Goal: Task Accomplishment & Management: Use online tool/utility

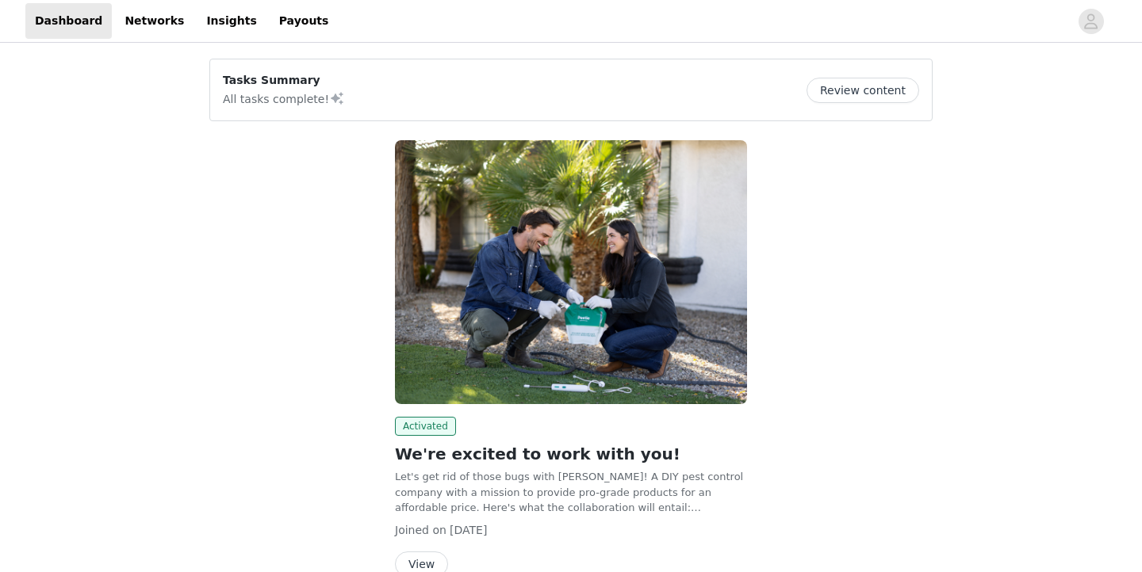
scroll to position [86, 0]
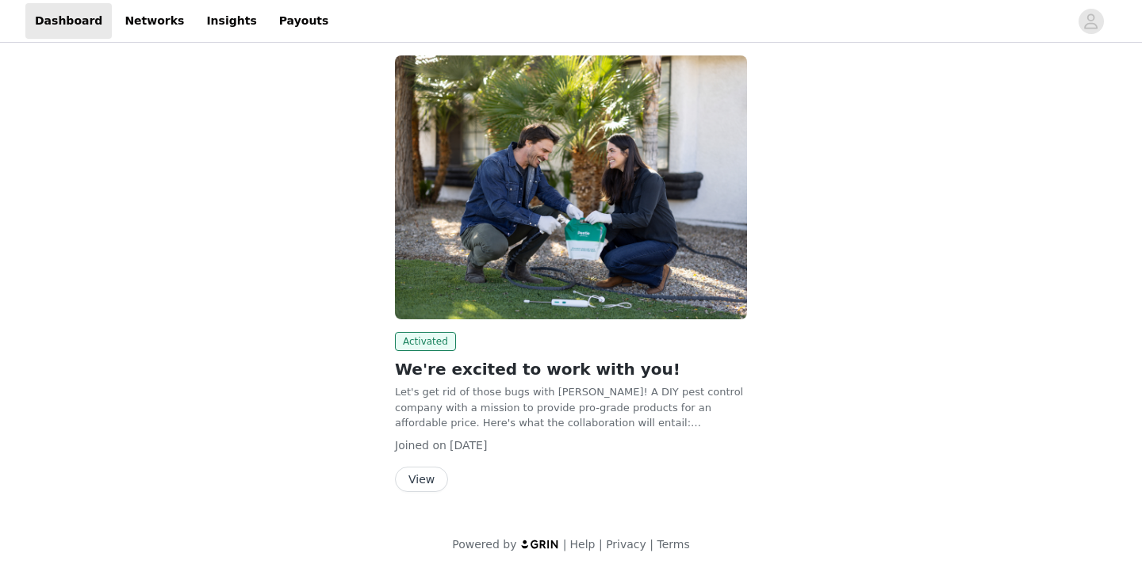
click at [423, 478] on button "View" at bounding box center [421, 479] width 53 height 25
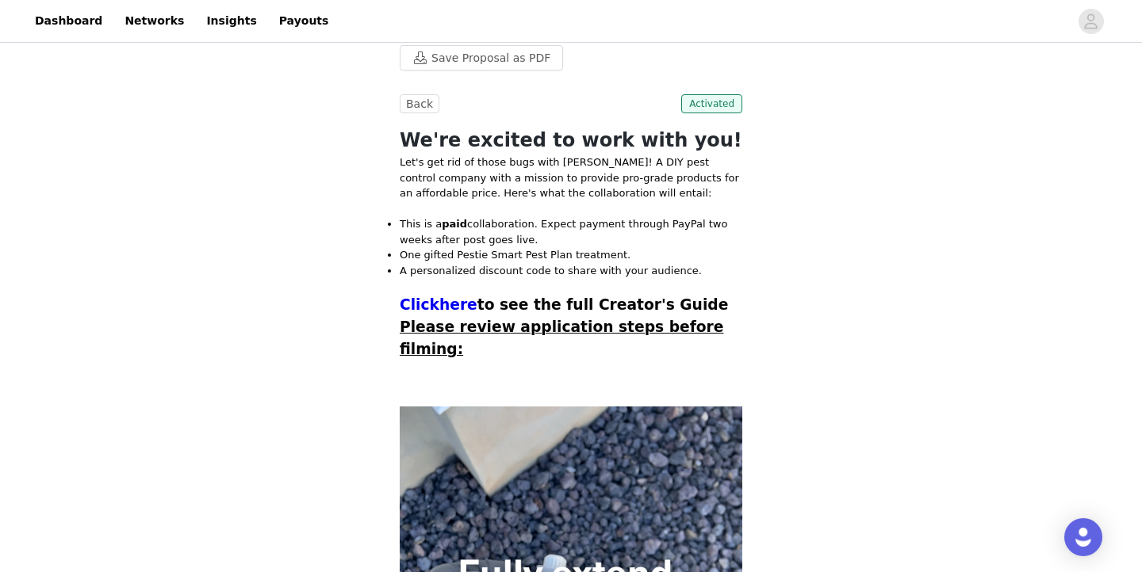
scroll to position [383, 0]
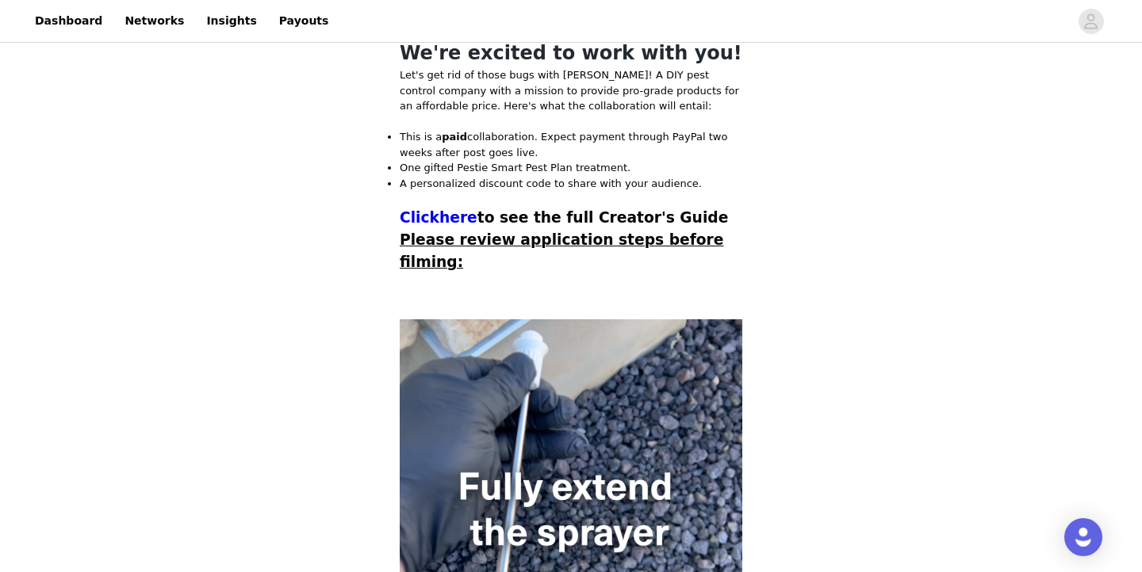
click at [542, 200] on p at bounding box center [571, 199] width 343 height 16
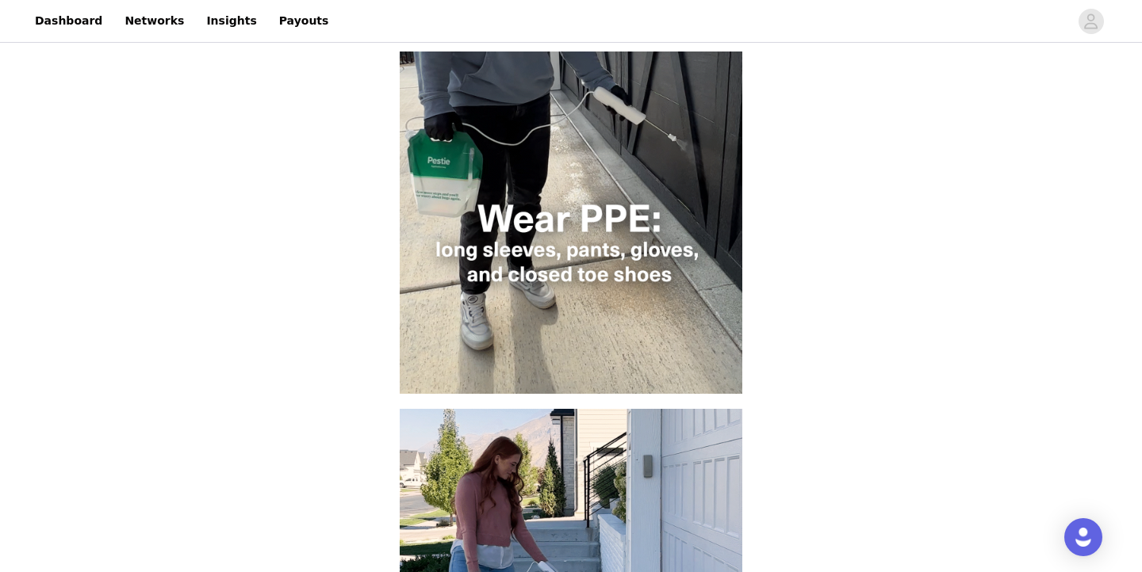
scroll to position [1007, 0]
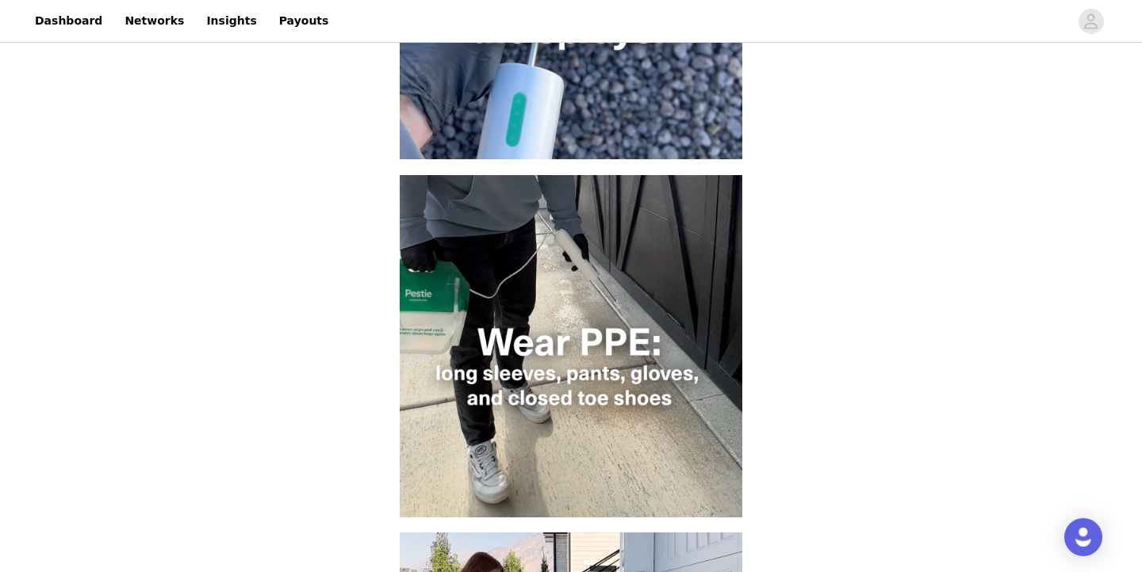
scroll to position [887, 0]
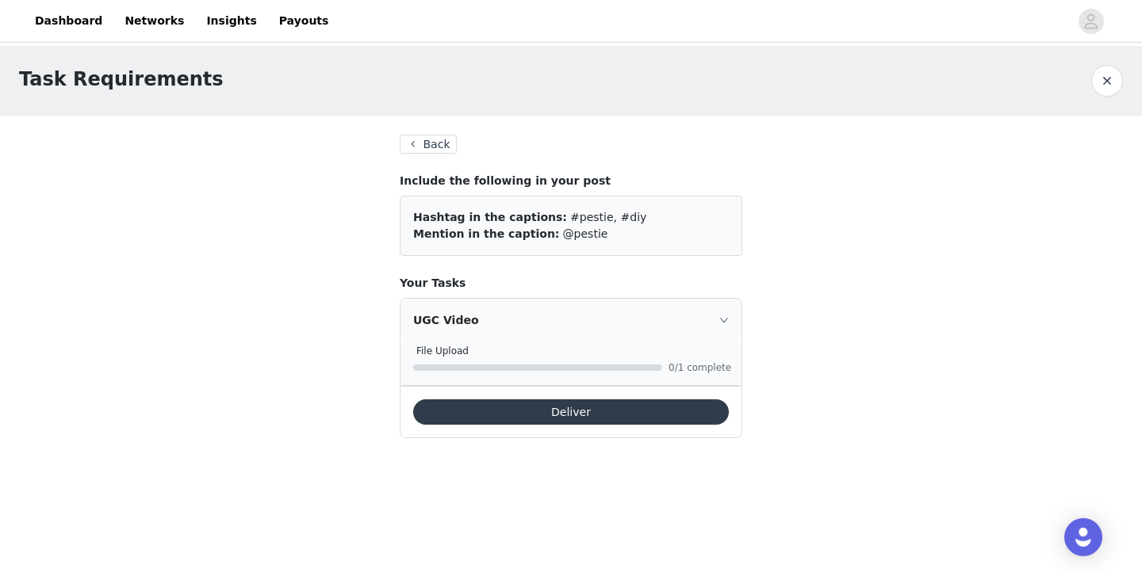
click at [720, 320] on icon "icon: right" at bounding box center [724, 321] width 10 height 10
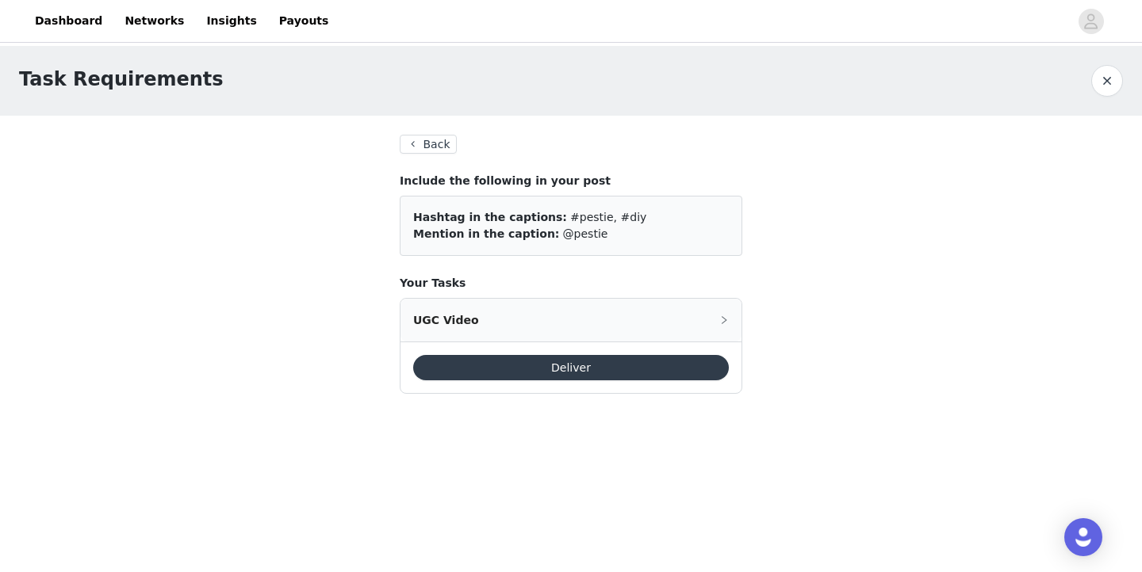
click at [719, 325] on icon "icon: right" at bounding box center [724, 321] width 10 height 10
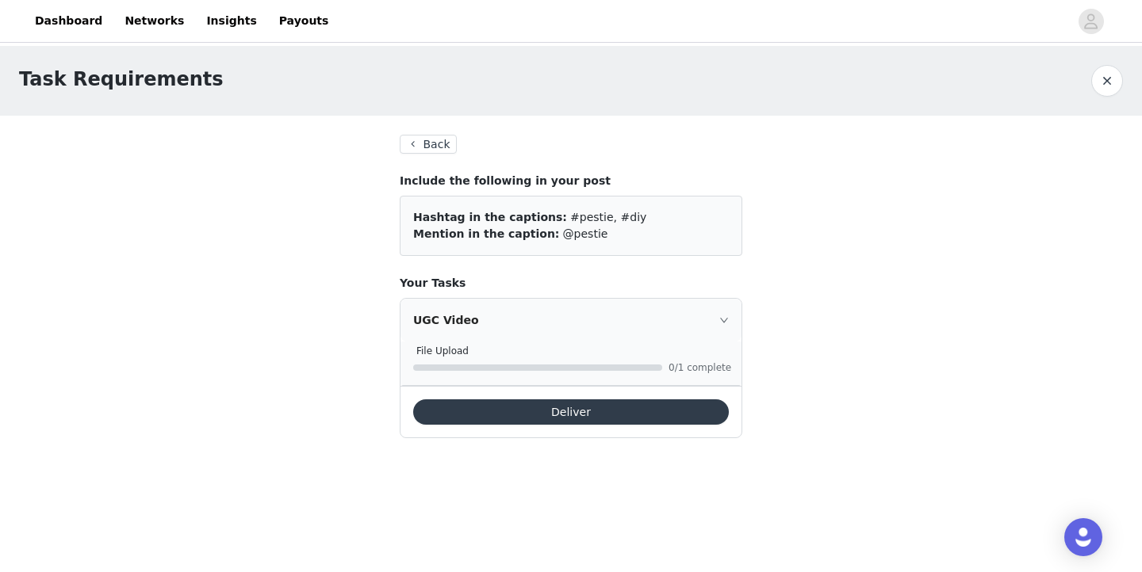
click at [516, 404] on button "Deliver" at bounding box center [571, 412] width 316 height 25
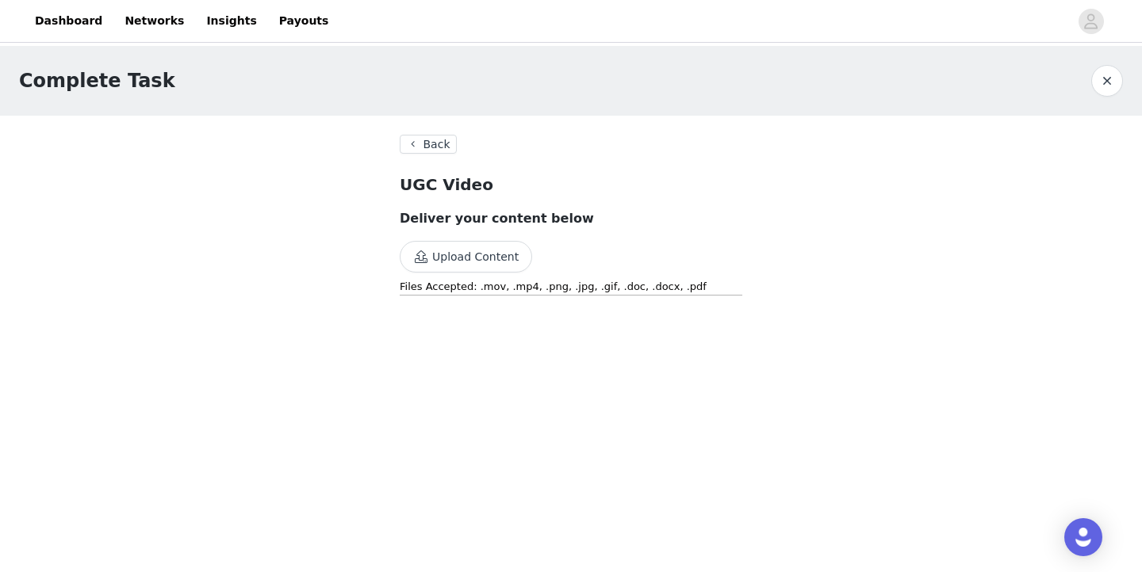
click at [488, 259] on button "Upload Content" at bounding box center [466, 257] width 132 height 32
click at [431, 147] on button "Back" at bounding box center [428, 144] width 57 height 19
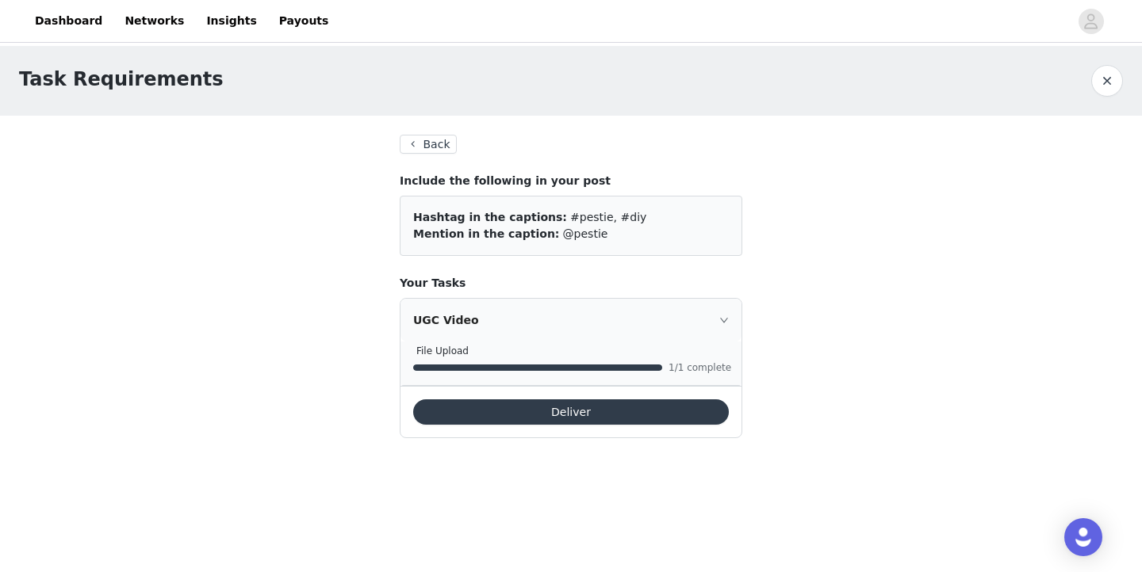
click at [721, 323] on icon "icon: right" at bounding box center [724, 321] width 10 height 10
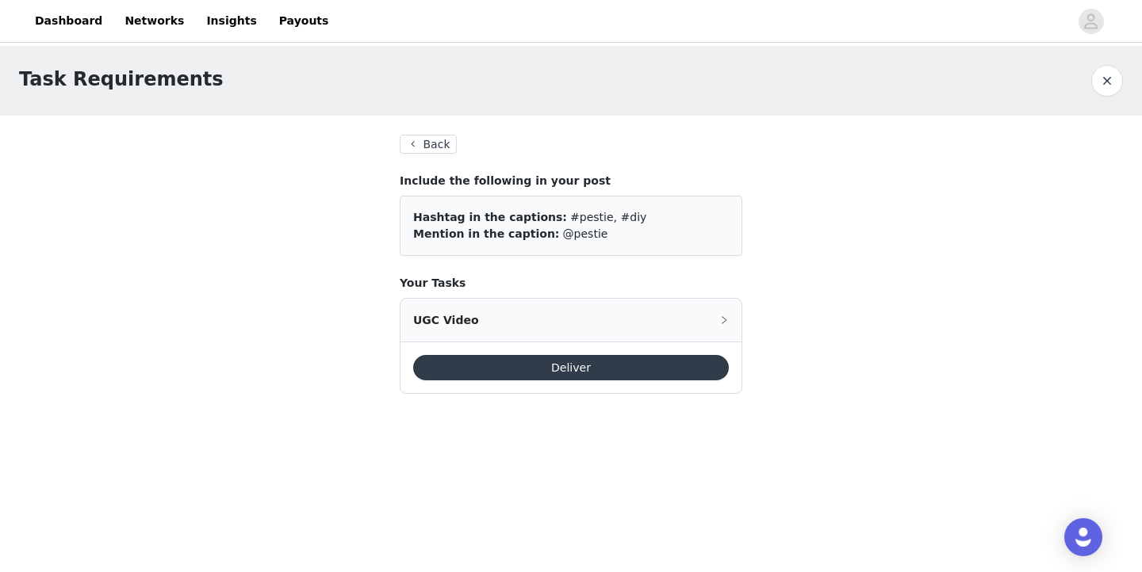
click at [721, 323] on icon "icon: right" at bounding box center [724, 321] width 10 height 10
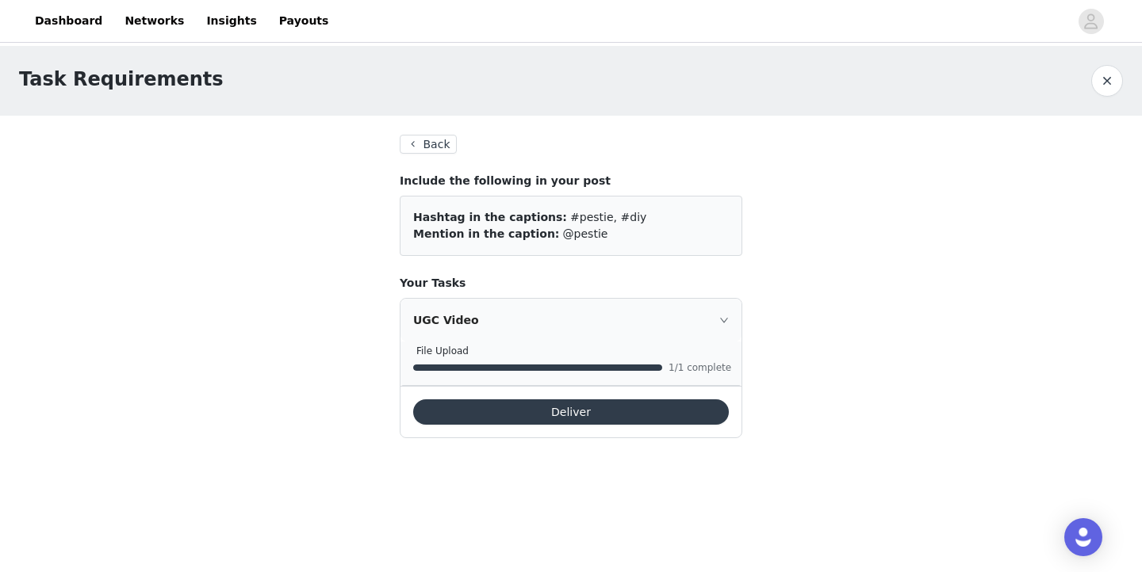
click at [433, 138] on button "Back" at bounding box center [428, 144] width 57 height 19
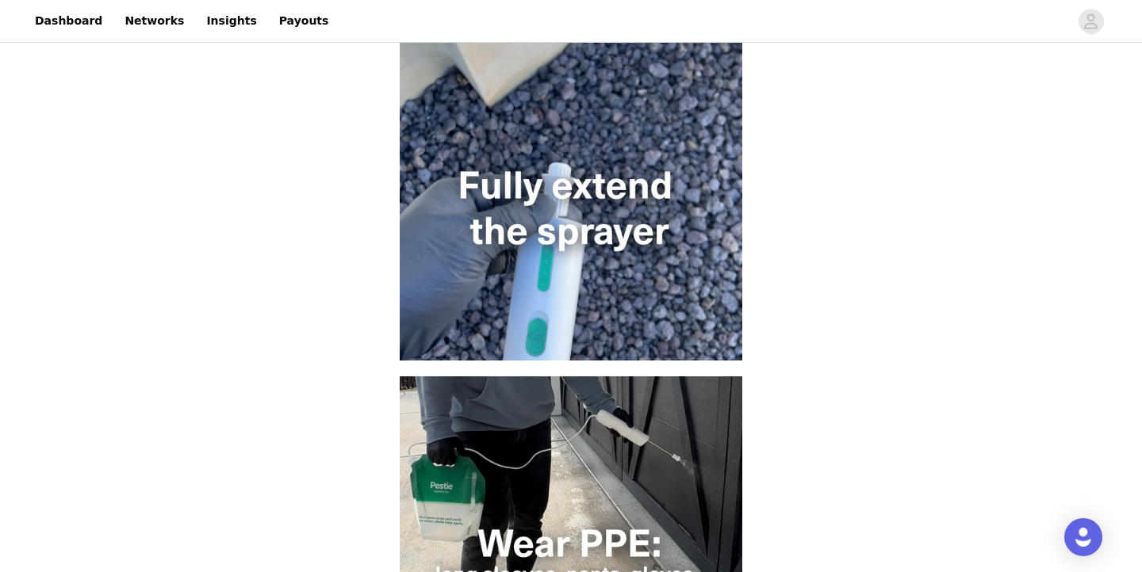
scroll to position [375, 0]
